Goal: Information Seeking & Learning: Learn about a topic

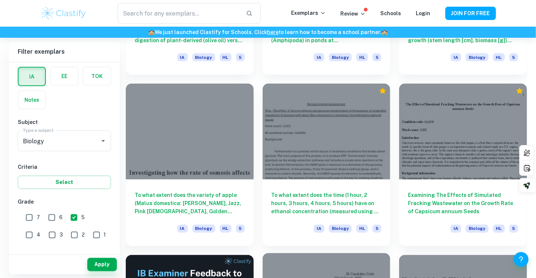
scroll to position [6496, 0]
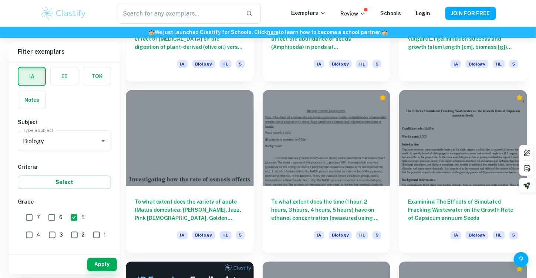
drag, startPoint x: 49, startPoint y: 216, endPoint x: 53, endPoint y: 214, distance: 4.5
click at [50, 216] on input "6" at bounding box center [51, 217] width 15 height 15
checkbox input "true"
click at [72, 216] on input "5" at bounding box center [74, 217] width 15 height 15
checkbox input "false"
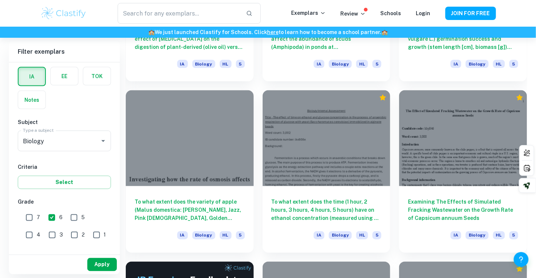
click at [98, 263] on button "Apply" at bounding box center [102, 264] width 30 height 13
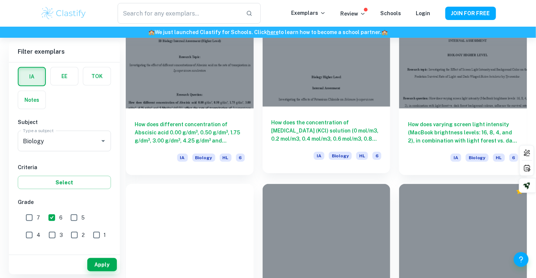
scroll to position [9385, 0]
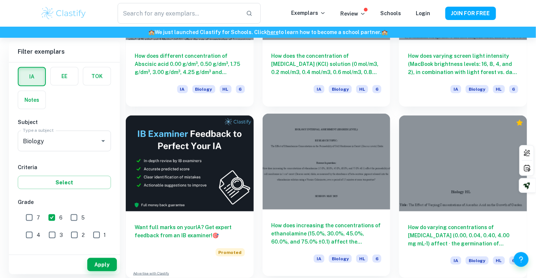
click at [326, 169] on div at bounding box center [327, 162] width 128 height 96
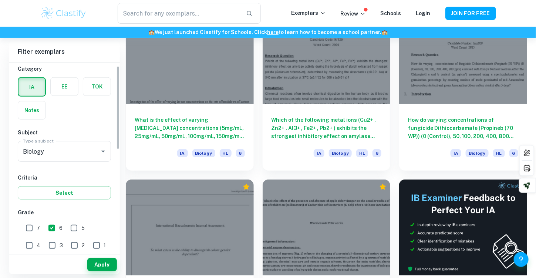
scroll to position [105, 0]
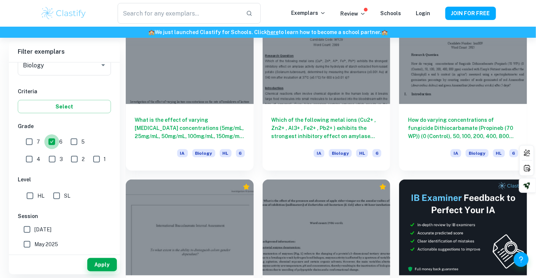
click at [51, 140] on input "6" at bounding box center [51, 141] width 15 height 15
checkbox input "false"
click at [45, 155] on input "3" at bounding box center [52, 159] width 15 height 15
checkbox input "true"
click at [37, 152] on input "4" at bounding box center [29, 159] width 15 height 15
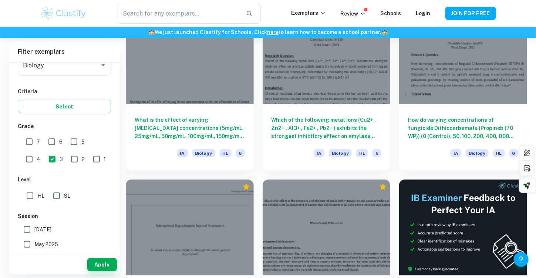
checkbox input "true"
click at [101, 264] on button "Apply" at bounding box center [102, 264] width 30 height 13
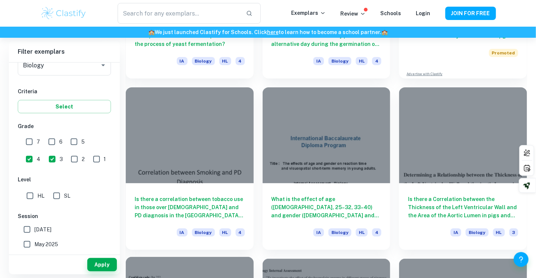
scroll to position [5107, 0]
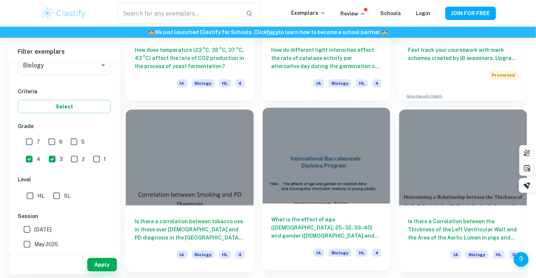
click at [314, 218] on h6 "What is the effect of age ([DEMOGRAPHIC_DATA], 25–32, 33–40) and gender ([DEMOG…" at bounding box center [326, 227] width 110 height 24
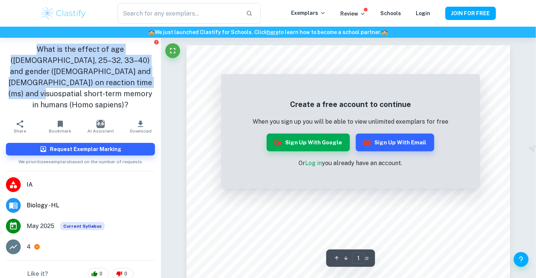
drag, startPoint x: 92, startPoint y: 83, endPoint x: 7, endPoint y: 50, distance: 91.7
click at [7, 50] on h1 "What is the effect of age ([DEMOGRAPHIC_DATA], 25–32, 33–40) and gender ([DEMOG…" at bounding box center [80, 77] width 149 height 67
drag, startPoint x: 7, startPoint y: 50, endPoint x: 61, endPoint y: 65, distance: 56.5
copy h1 "What is the effect of age ([DEMOGRAPHIC_DATA], 25–32, 33–40) and gender ([DEMOG…"
